Goal: Transaction & Acquisition: Purchase product/service

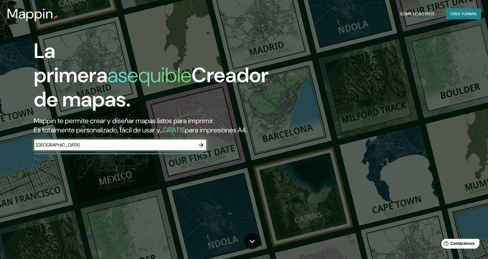
type input "[GEOGRAPHIC_DATA]"
click at [201, 143] on icon "button" at bounding box center [201, 145] width 5 height 5
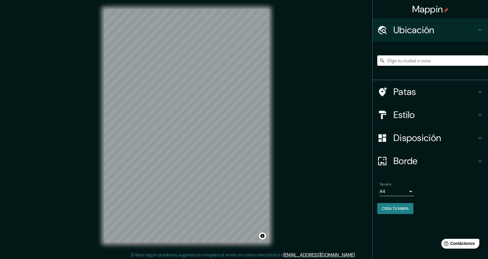
scroll to position [1, 0]
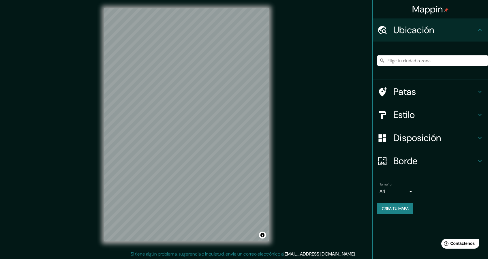
click at [397, 61] on input "Elige tu ciudad o zona" at bounding box center [432, 60] width 111 height 10
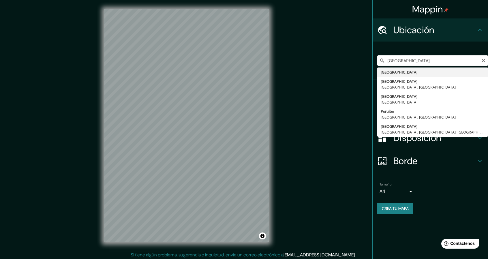
drag, startPoint x: 405, startPoint y: 63, endPoint x: 403, endPoint y: 67, distance: 4.6
click at [405, 63] on input "[GEOGRAPHIC_DATA]" at bounding box center [432, 60] width 111 height 10
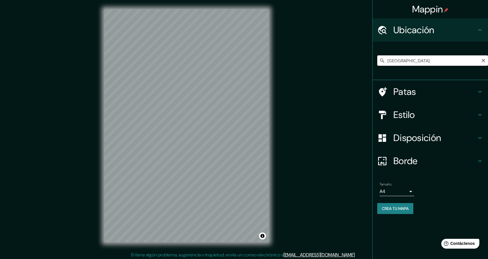
click at [408, 62] on input "[GEOGRAPHIC_DATA]" at bounding box center [432, 60] width 111 height 10
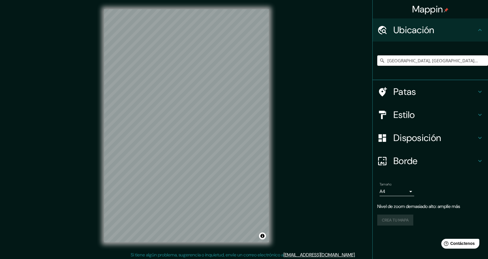
click at [410, 114] on font "Estilo" at bounding box center [404, 115] width 22 height 12
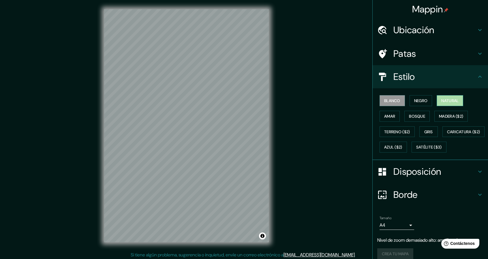
click at [443, 99] on font "Natural" at bounding box center [449, 100] width 17 height 5
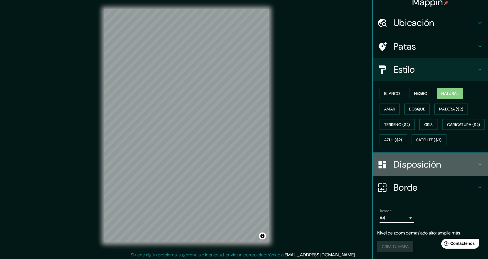
click at [419, 160] on font "Disposición" at bounding box center [417, 164] width 48 height 12
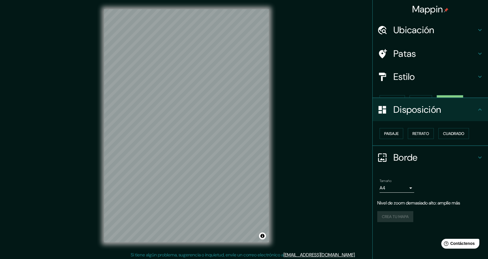
scroll to position [0, 0]
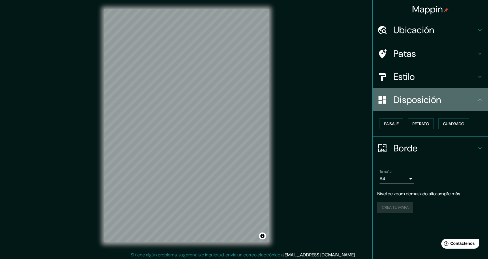
click at [476, 98] on icon at bounding box center [479, 99] width 7 height 7
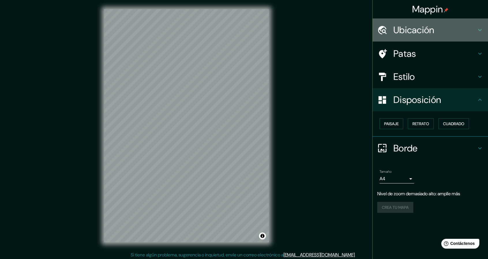
click at [441, 32] on h4 "Ubicación" at bounding box center [434, 30] width 83 height 12
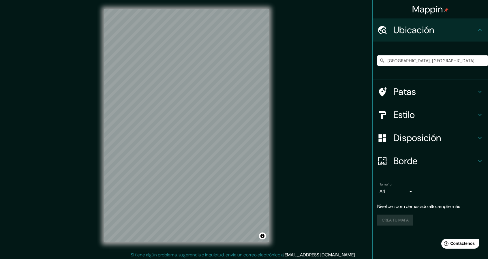
scroll to position [2, 0]
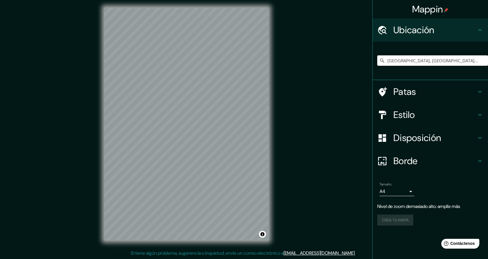
click at [408, 110] on font "Estilo" at bounding box center [404, 115] width 22 height 12
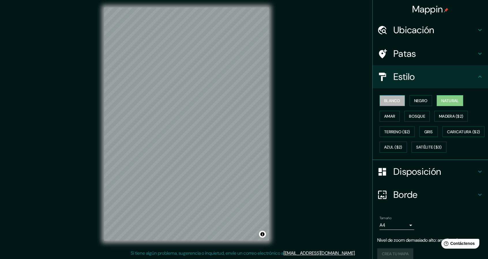
click at [390, 103] on font "Blanco" at bounding box center [392, 100] width 16 height 5
click at [409, 97] on button "Negro" at bounding box center [420, 100] width 23 height 11
click at [445, 98] on font "Natural" at bounding box center [449, 100] width 17 height 5
click at [391, 117] on font "Amar" at bounding box center [389, 116] width 11 height 5
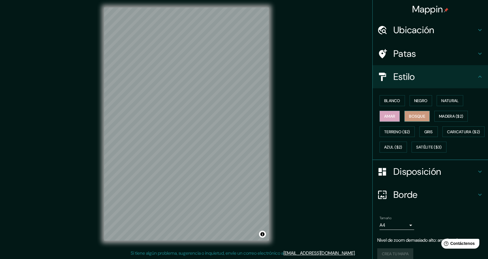
click at [409, 115] on font "Bosque" at bounding box center [417, 116] width 16 height 5
click at [439, 114] on font "Madera ($2)" at bounding box center [451, 116] width 24 height 5
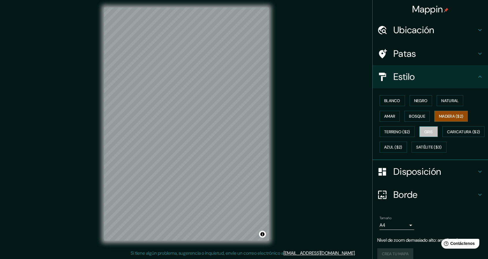
click at [425, 131] on font "Gris" at bounding box center [428, 131] width 9 height 5
click at [447, 136] on font "Caricatura ($2)" at bounding box center [463, 131] width 33 height 7
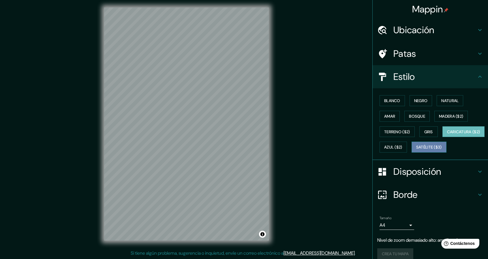
click at [411, 153] on button "Satélite ($3)" at bounding box center [428, 147] width 35 height 11
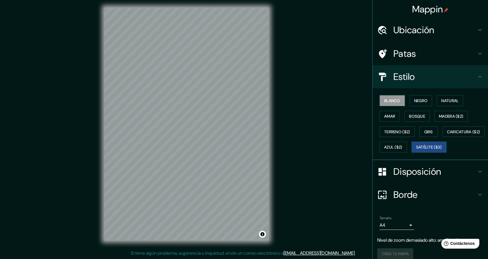
click at [393, 101] on font "Blanco" at bounding box center [392, 100] width 16 height 5
click at [414, 102] on font "Negro" at bounding box center [421, 100] width 14 height 5
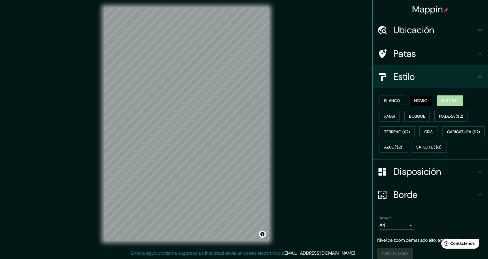
click at [436, 100] on button "Natural" at bounding box center [449, 100] width 27 height 11
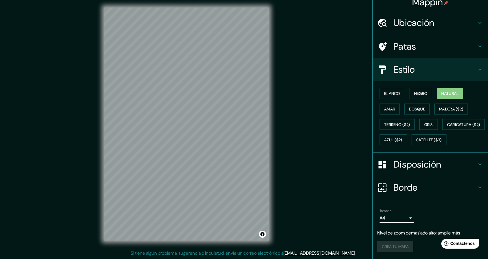
scroll to position [0, 0]
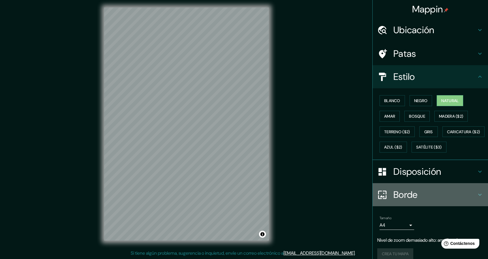
click at [394, 201] on font "Borde" at bounding box center [405, 195] width 24 height 12
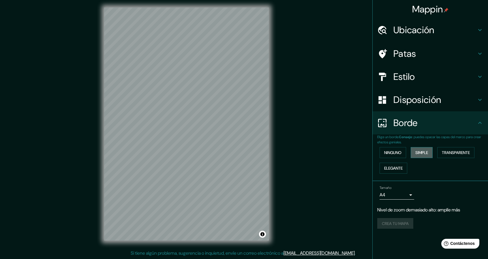
click at [419, 152] on font "Simple" at bounding box center [421, 152] width 13 height 5
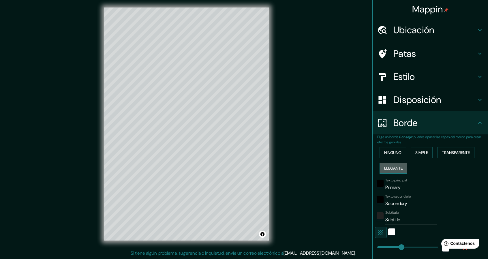
click at [390, 171] on button "Elegante" at bounding box center [393, 168] width 28 height 11
click at [392, 155] on font "Ninguno" at bounding box center [392, 152] width 17 height 7
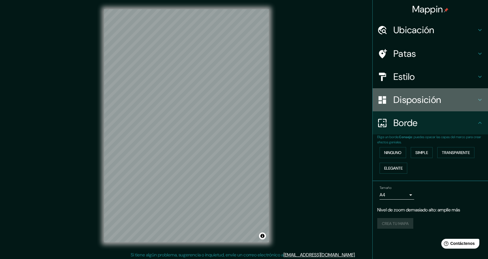
click at [414, 105] on font "Disposición" at bounding box center [417, 100] width 48 height 12
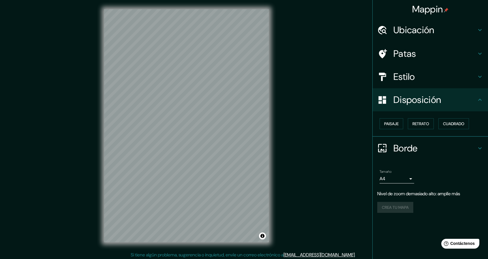
click at [435, 82] on div "Estilo" at bounding box center [429, 76] width 115 height 23
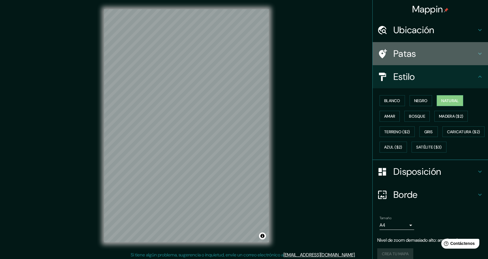
click at [417, 53] on h4 "Patas" at bounding box center [434, 54] width 83 height 12
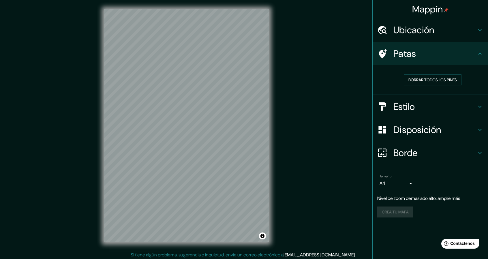
click at [441, 33] on h4 "Ubicación" at bounding box center [434, 30] width 83 height 12
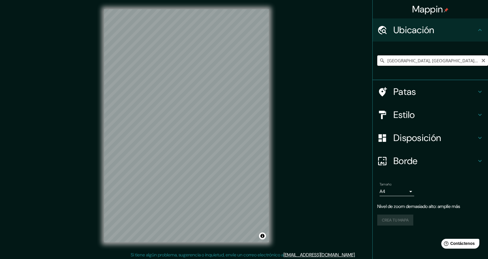
click at [447, 63] on input "[GEOGRAPHIC_DATA], [GEOGRAPHIC_DATA], [GEOGRAPHIC_DATA]" at bounding box center [432, 60] width 111 height 10
click at [454, 64] on input "[GEOGRAPHIC_DATA], [GEOGRAPHIC_DATA], [GEOGRAPHIC_DATA]" at bounding box center [432, 60] width 111 height 10
click at [434, 111] on h4 "Estilo" at bounding box center [434, 115] width 83 height 12
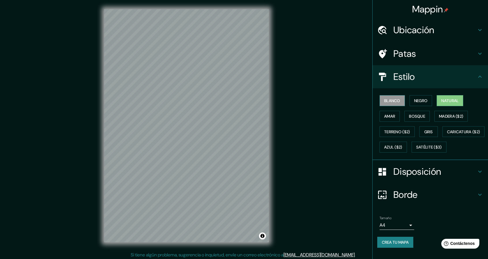
click at [388, 100] on font "Blanco" at bounding box center [392, 100] width 16 height 5
click at [414, 98] on font "Negro" at bounding box center [421, 100] width 14 height 5
click at [384, 100] on font "Blanco" at bounding box center [392, 100] width 16 height 5
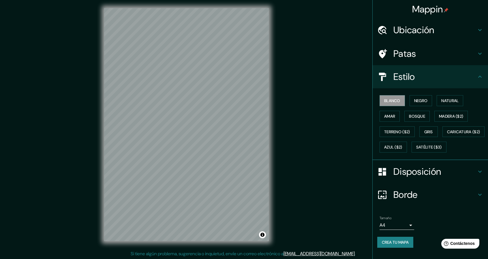
scroll to position [2, 0]
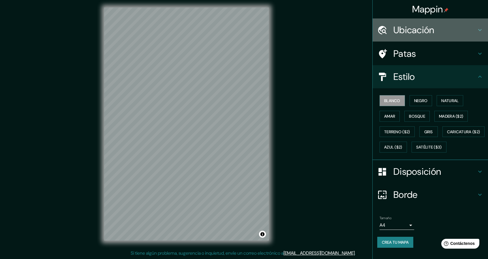
drag, startPoint x: 428, startPoint y: 32, endPoint x: 416, endPoint y: 35, distance: 12.6
click at [428, 32] on font "Ubicación" at bounding box center [413, 30] width 41 height 12
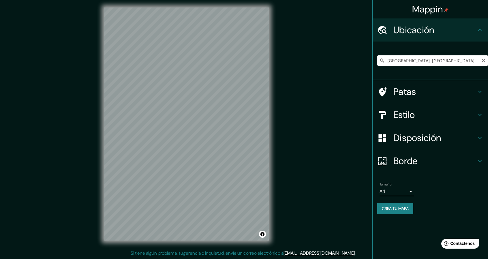
drag, startPoint x: 449, startPoint y: 57, endPoint x: 454, endPoint y: 61, distance: 6.6
click at [454, 61] on input "[GEOGRAPHIC_DATA], [GEOGRAPHIC_DATA], [GEOGRAPHIC_DATA]" at bounding box center [432, 60] width 111 height 10
drag, startPoint x: 436, startPoint y: 61, endPoint x: 399, endPoint y: 65, distance: 37.5
click at [399, 65] on input "[GEOGRAPHIC_DATA], [GEOGRAPHIC_DATA], [GEOGRAPHIC_DATA]" at bounding box center [432, 60] width 111 height 10
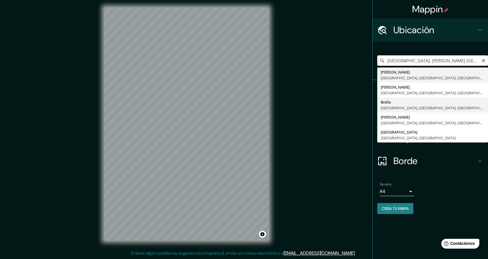
type input "[PERSON_NAME], [GEOGRAPHIC_DATA], [GEOGRAPHIC_DATA], [GEOGRAPHIC_DATA]"
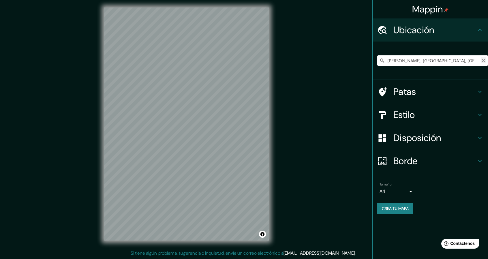
click at [483, 60] on icon "Claro" at bounding box center [482, 60] width 3 height 3
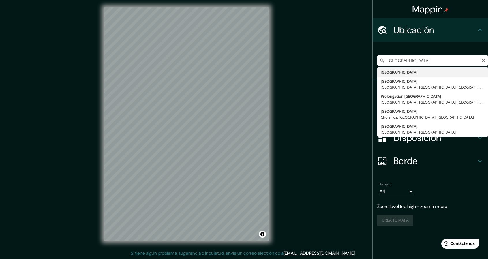
type input "[GEOGRAPHIC_DATA]"
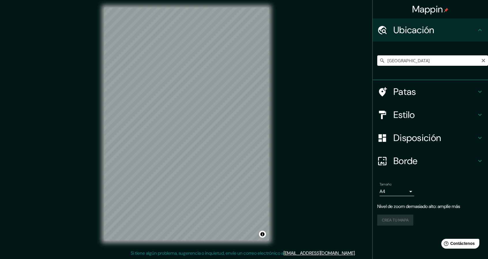
click at [434, 116] on h4 "Estilo" at bounding box center [434, 115] width 83 height 12
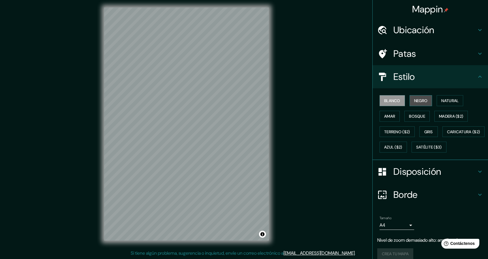
click at [415, 103] on font "Negro" at bounding box center [421, 100] width 14 height 7
click at [445, 98] on font "Natural" at bounding box center [449, 100] width 17 height 5
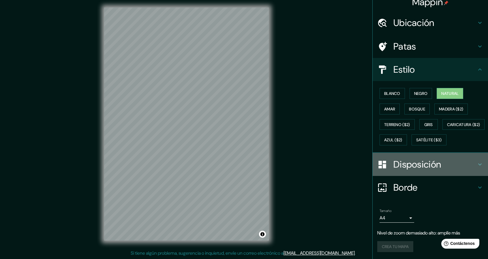
click at [418, 166] on font "Disposición" at bounding box center [417, 164] width 48 height 12
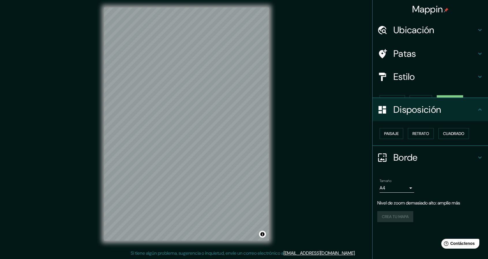
scroll to position [0, 0]
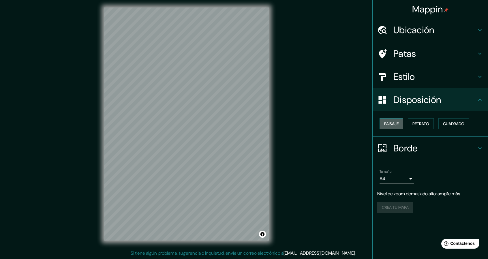
click at [399, 123] on button "Paisaje" at bounding box center [391, 123] width 24 height 11
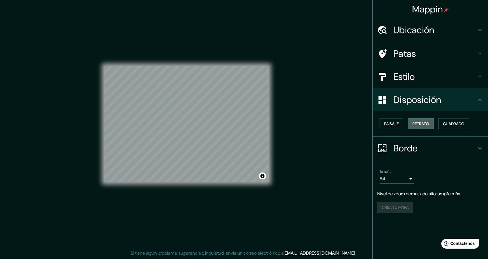
click at [424, 122] on font "Retrato" at bounding box center [420, 123] width 17 height 5
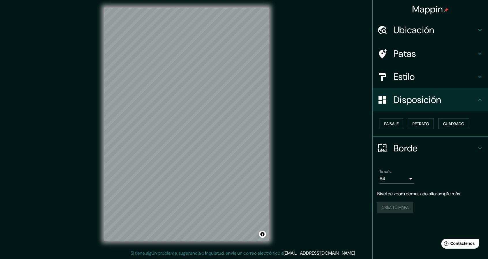
click at [392, 209] on div "Crea tu mapa" at bounding box center [430, 207] width 106 height 11
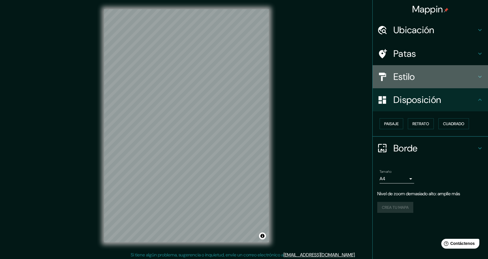
click at [410, 76] on font "Estilo" at bounding box center [404, 77] width 22 height 12
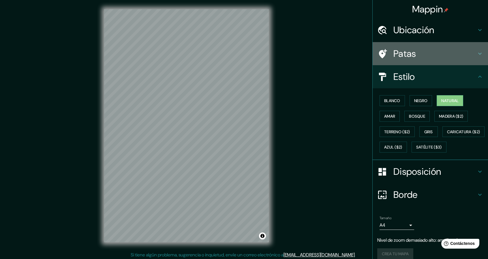
click at [416, 52] on h4 "Patas" at bounding box center [434, 54] width 83 height 12
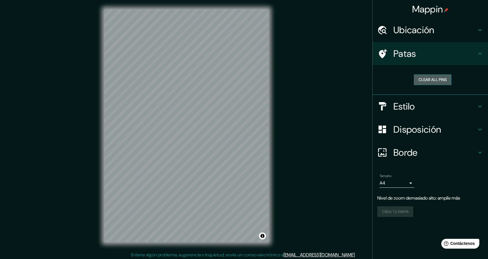
click at [426, 78] on button "Clear all pins" at bounding box center [432, 79] width 37 height 11
click at [428, 76] on button "Clear all pins" at bounding box center [432, 79] width 37 height 11
click at [449, 55] on h4 "Patas" at bounding box center [434, 54] width 83 height 12
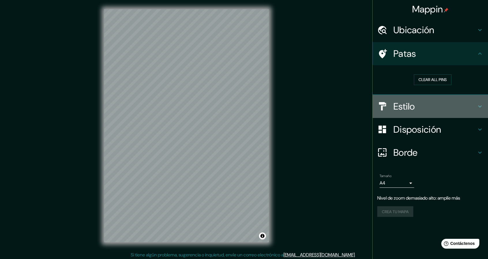
click at [419, 102] on h4 "Estilo" at bounding box center [434, 107] width 83 height 12
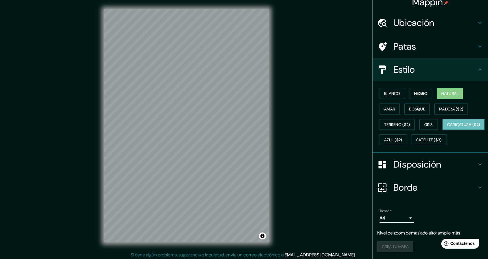
scroll to position [21, 0]
click at [416, 138] on font "Satélite ($3)" at bounding box center [429, 140] width 26 height 5
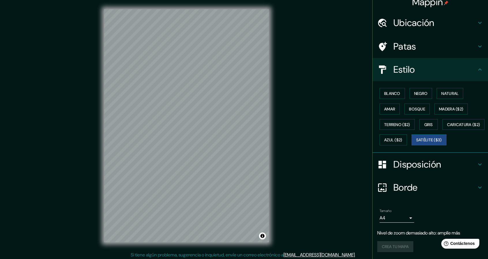
click at [400, 131] on div "Blanco Negro Natural Amar Bosque Madera ($2) Terreno ($2) Gris Caricatura ($2) …" at bounding box center [432, 117] width 111 height 62
click at [384, 91] on font "Blanco" at bounding box center [392, 93] width 16 height 5
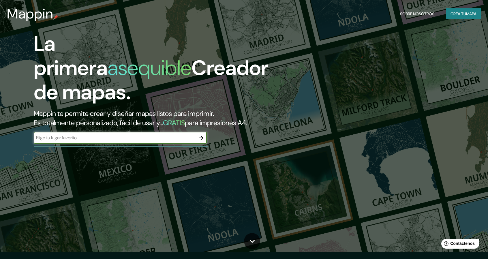
scroll to position [29, 0]
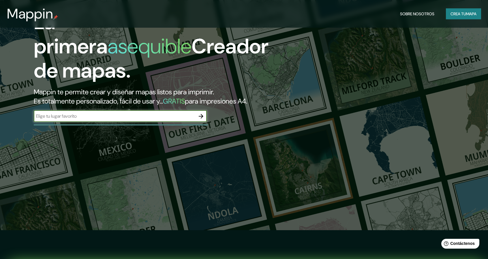
click at [179, 119] on input "text" at bounding box center [114, 116] width 161 height 7
type input "[GEOGRAPHIC_DATA]"
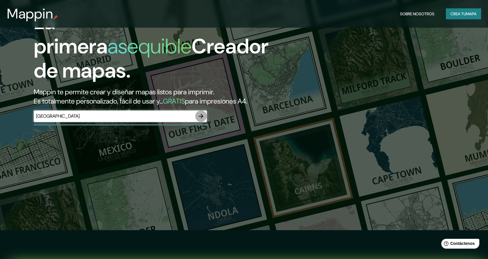
click at [202, 114] on icon "button" at bounding box center [200, 116] width 7 height 7
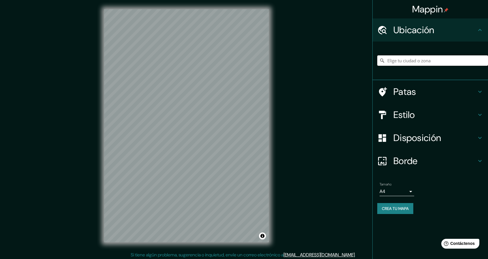
click at [413, 61] on input "Elige tu ciudad o zona" at bounding box center [432, 60] width 111 height 10
